Goal: Find specific page/section: Find specific page/section

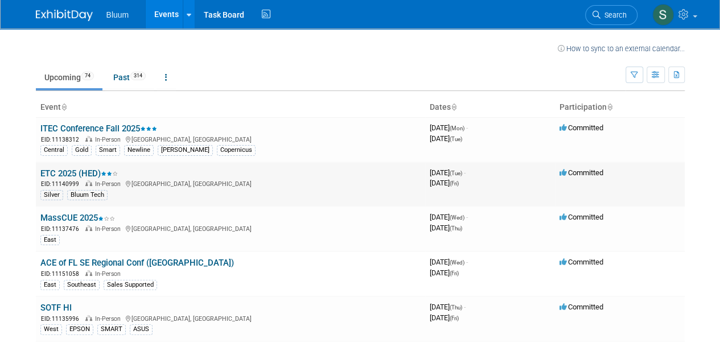
click at [216, 181] on div "EID: 11140999 In-Person [GEOGRAPHIC_DATA], [GEOGRAPHIC_DATA]" at bounding box center [230, 184] width 380 height 10
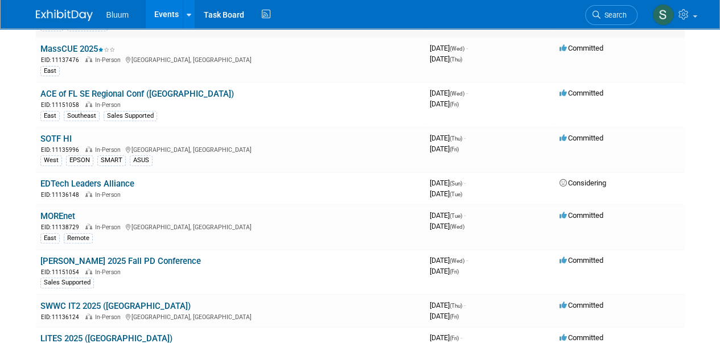
click at [215, 164] on td "SOTF HI EID: 11135996 In-Person [GEOGRAPHIC_DATA], [GEOGRAPHIC_DATA] West EPSON…" at bounding box center [230, 149] width 389 height 45
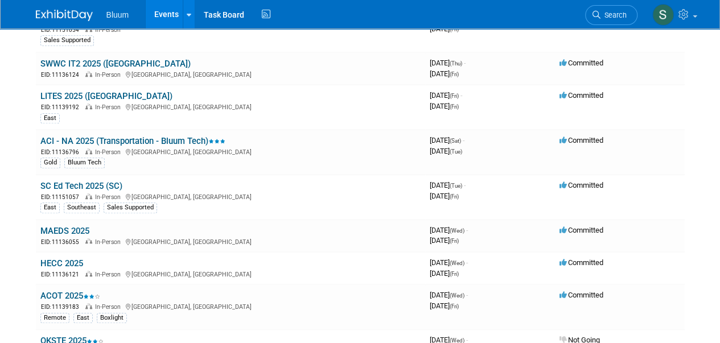
scroll to position [412, 0]
click at [67, 226] on link "MAEDS 2025" at bounding box center [64, 230] width 49 height 10
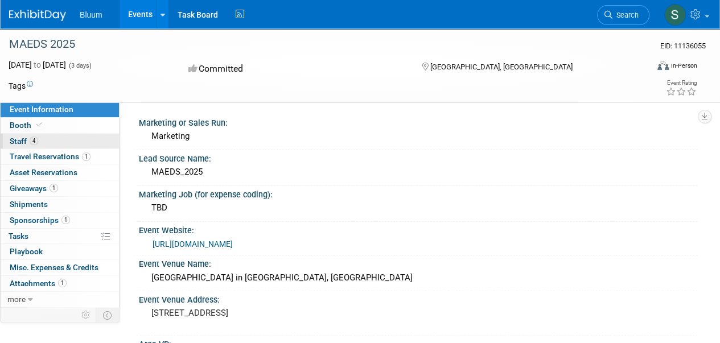
click at [18, 139] on span "Staff 4" at bounding box center [24, 141] width 28 height 9
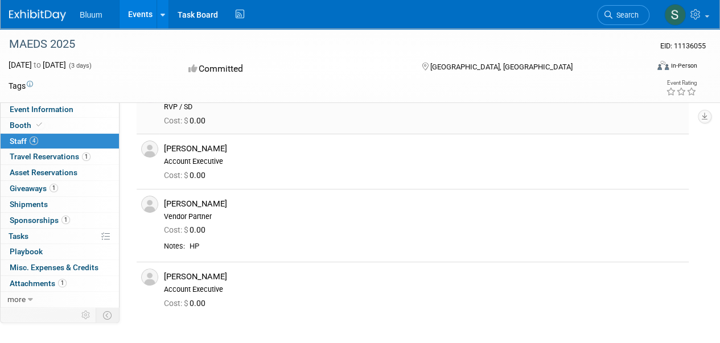
scroll to position [69, 0]
